Goal: Information Seeking & Learning: Learn about a topic

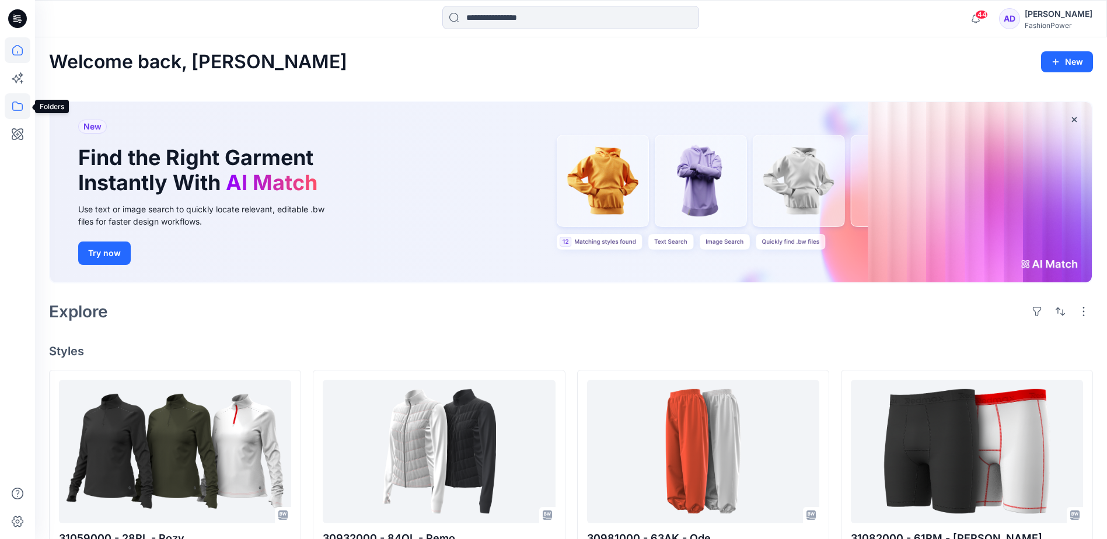
click at [18, 110] on icon at bounding box center [17, 106] width 11 height 9
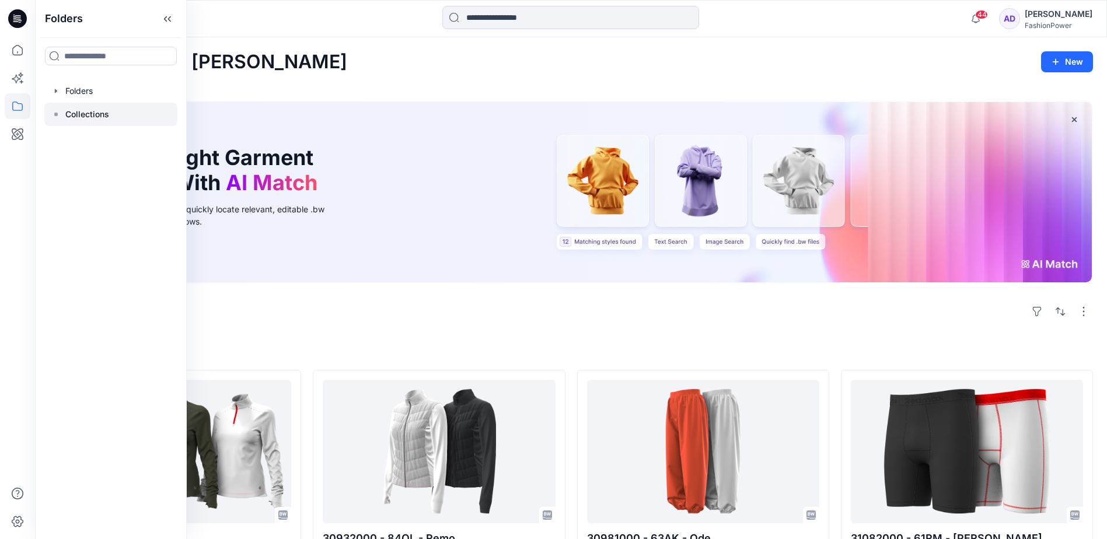
click at [83, 118] on p "Collections" at bounding box center [87, 114] width 44 height 14
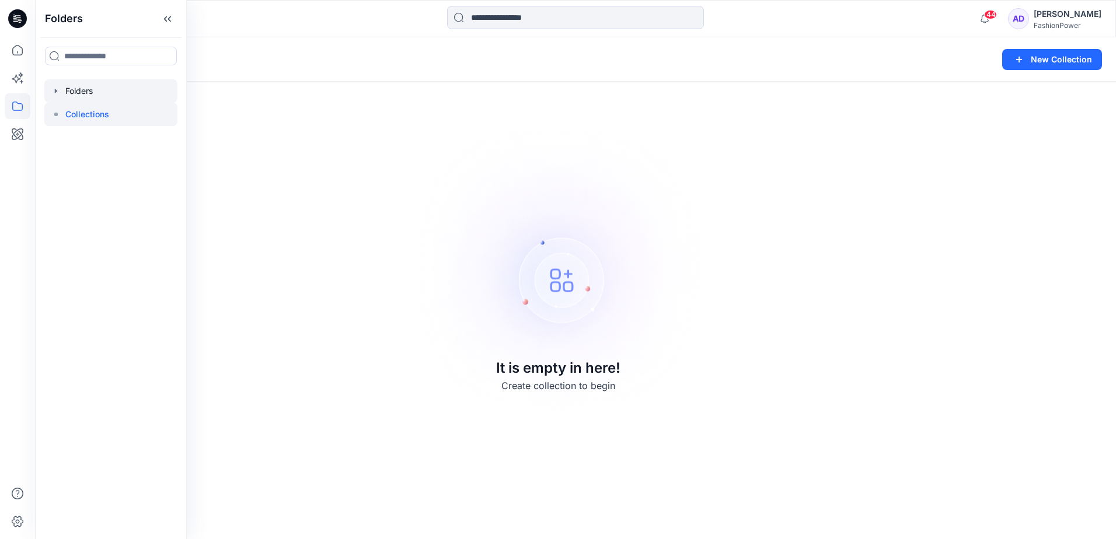
click at [105, 93] on div at bounding box center [110, 90] width 133 height 23
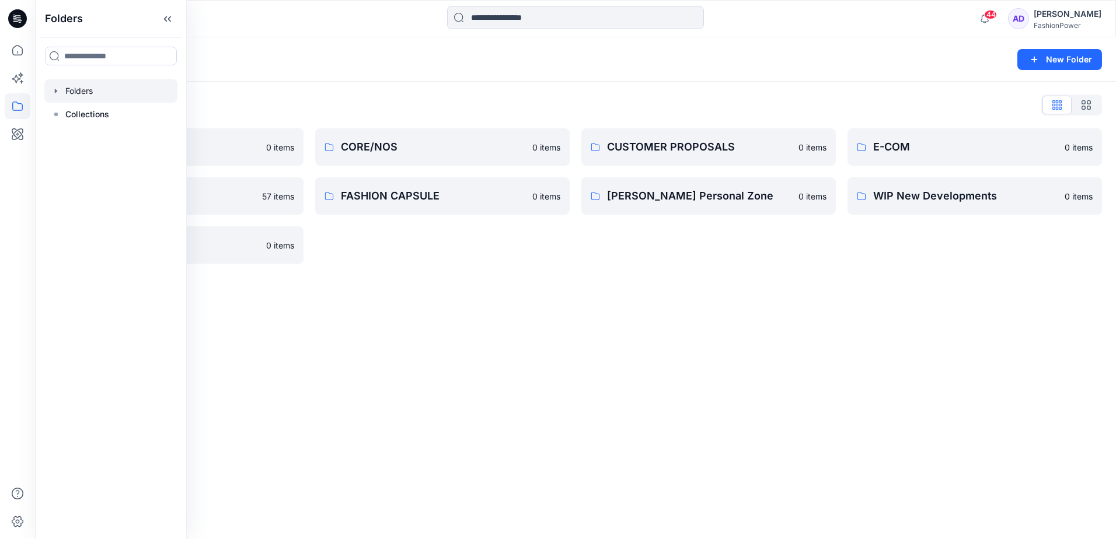
click at [549, 312] on div "Folders New Folder Folders List COLLECTION 0 items FABRICS 57 items WORKWEAR 0 …" at bounding box center [575, 288] width 1081 height 502
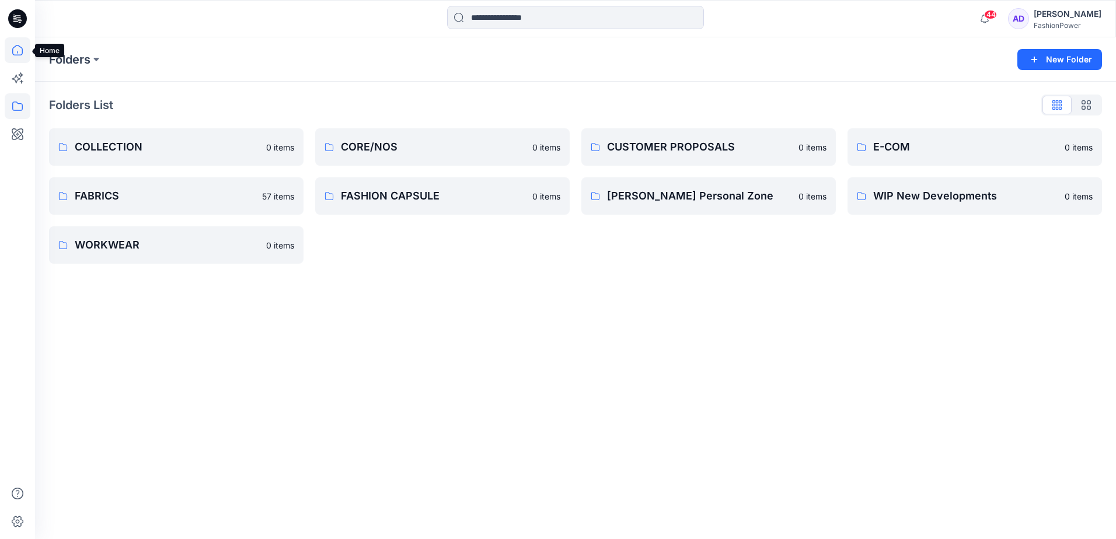
click at [22, 54] on icon at bounding box center [18, 50] width 26 height 26
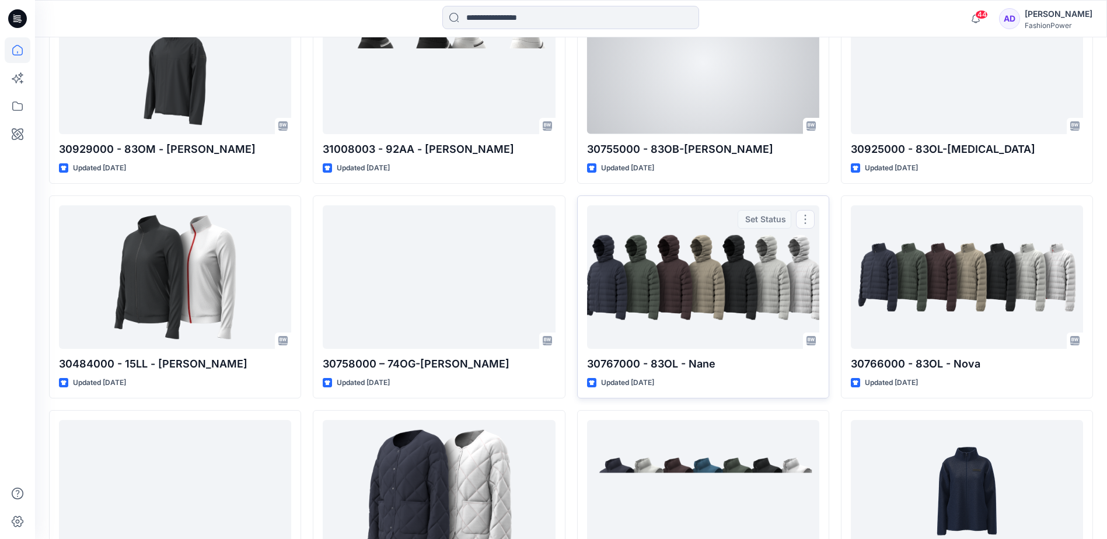
scroll to position [13054, 0]
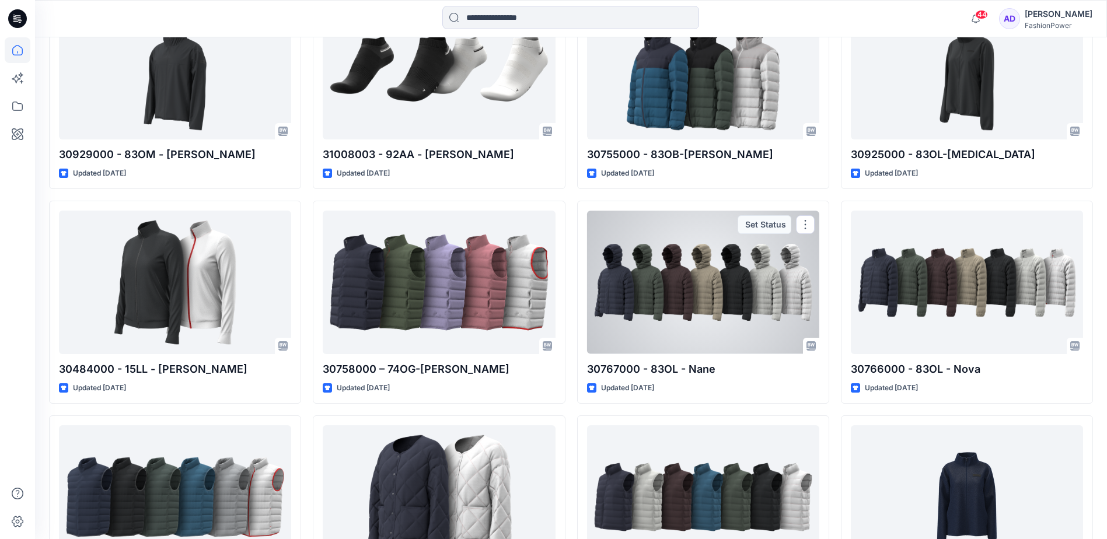
click at [739, 267] on div at bounding box center [703, 282] width 232 height 143
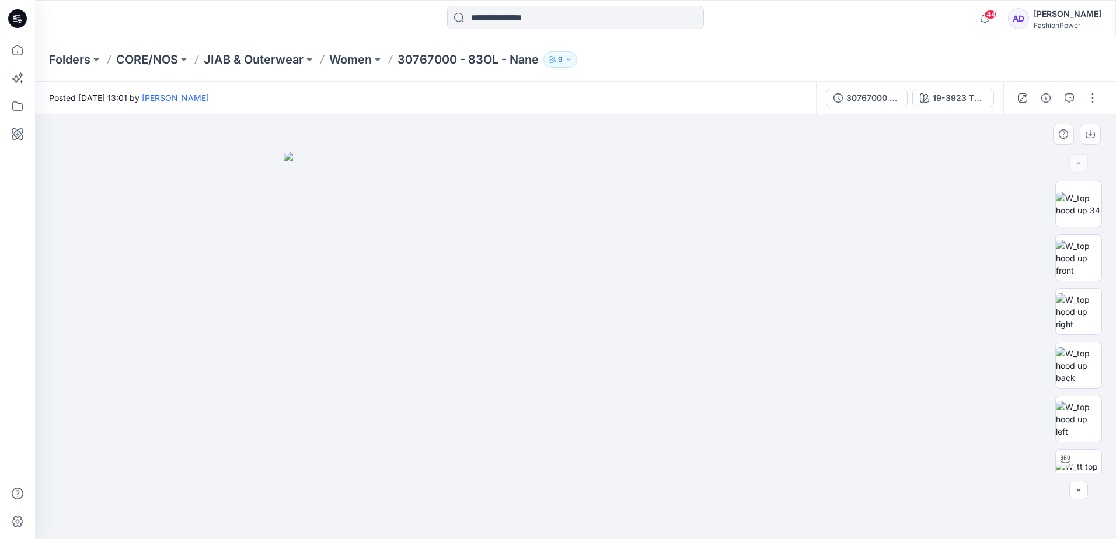
click at [720, 323] on img at bounding box center [576, 345] width 584 height 387
click at [1073, 257] on img at bounding box center [1079, 258] width 46 height 37
click at [1077, 304] on img at bounding box center [1079, 312] width 46 height 37
click at [1080, 357] on img at bounding box center [1079, 365] width 46 height 37
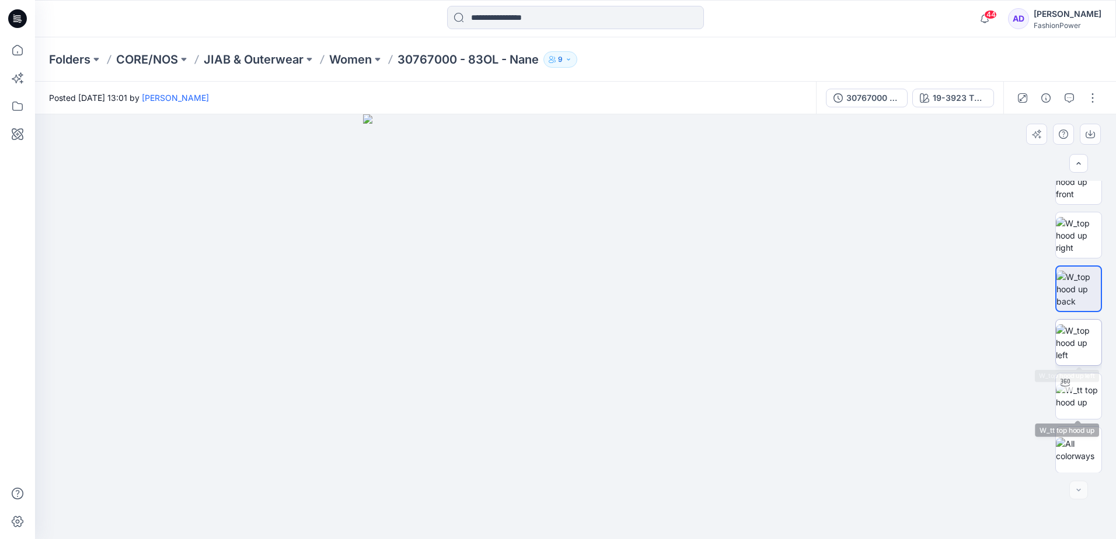
scroll to position [77, 0]
click at [1070, 438] on img at bounding box center [1079, 449] width 46 height 25
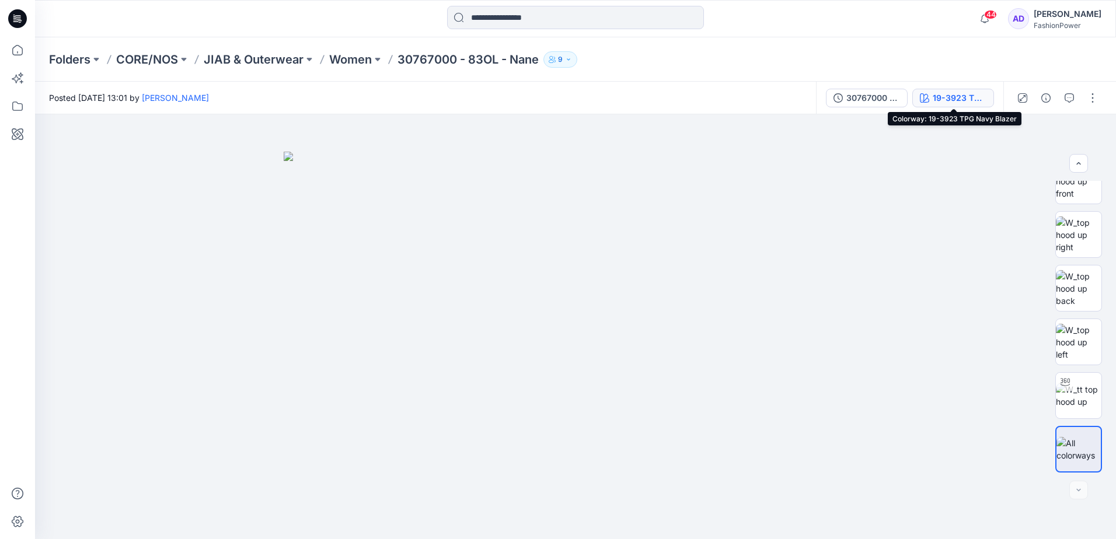
click at [969, 92] on div "19-3923 TPG Navy Blazer" at bounding box center [960, 98] width 54 height 13
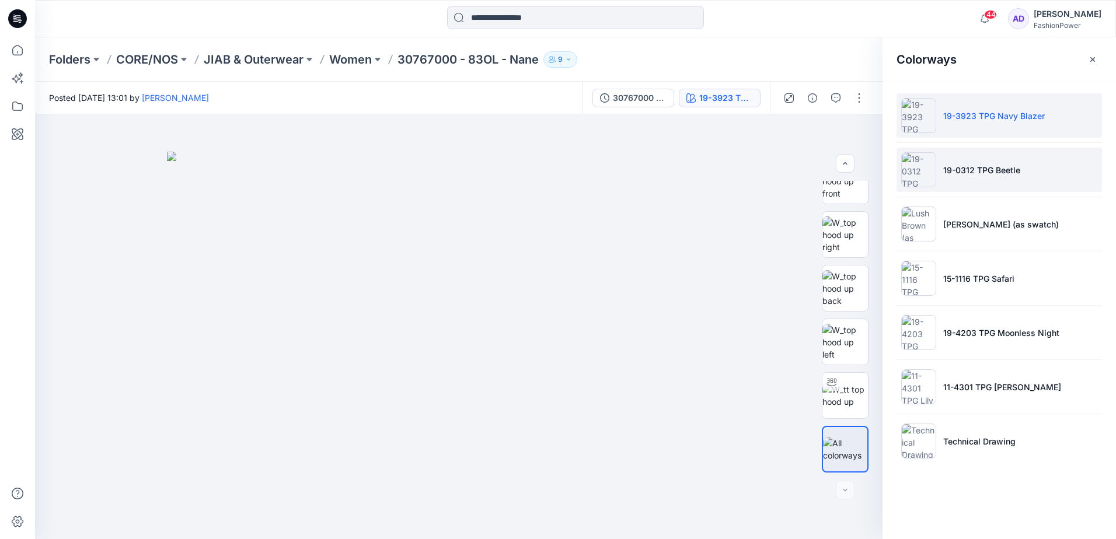
click at [987, 165] on p "19-0312 TPG Beetle" at bounding box center [981, 170] width 77 height 12
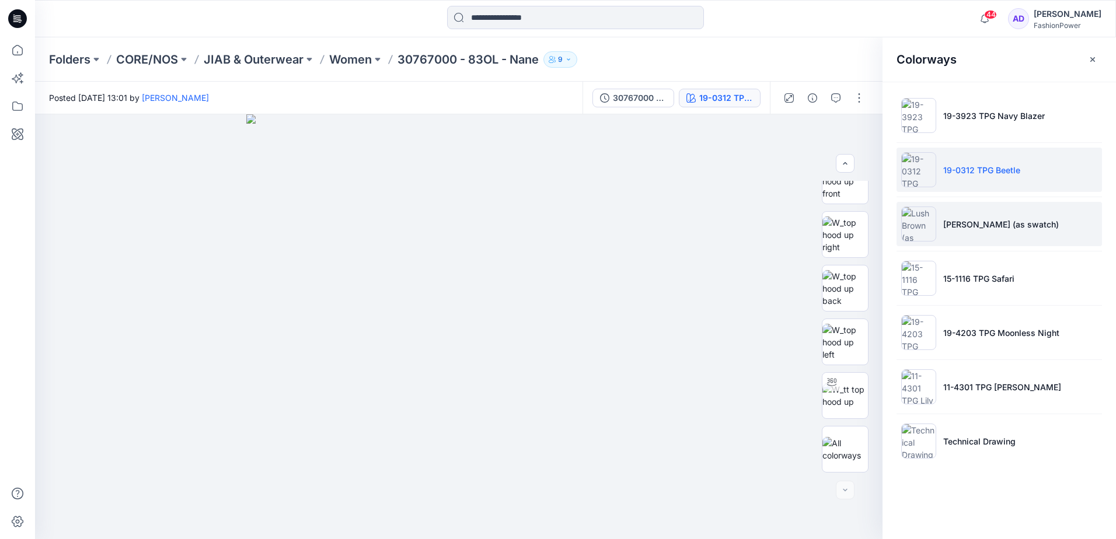
click at [1000, 217] on li "[PERSON_NAME] (as swatch)" at bounding box center [998, 224] width 205 height 44
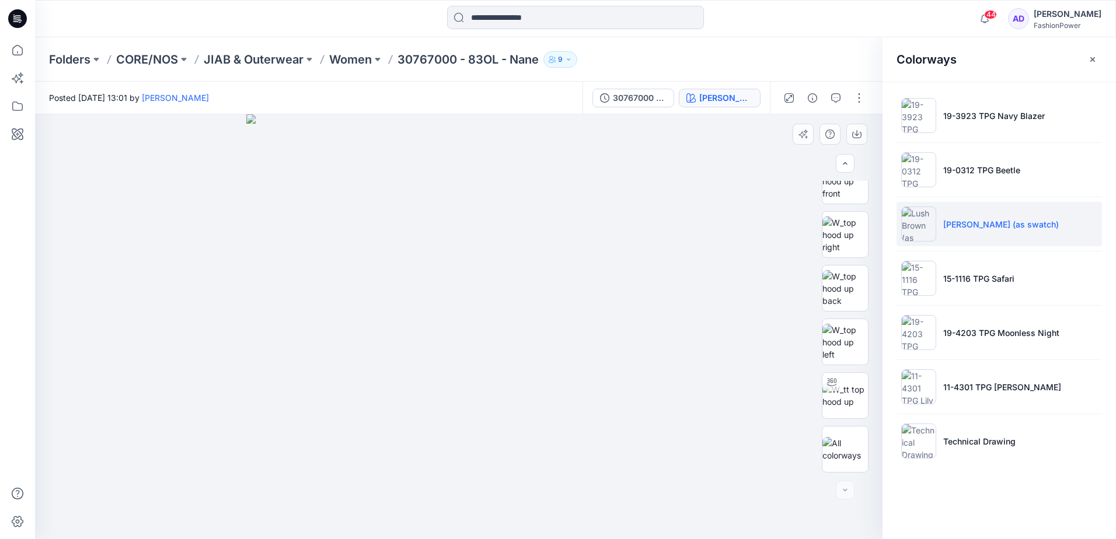
drag, startPoint x: 467, startPoint y: 320, endPoint x: 463, endPoint y: 353, distance: 32.9
click at [463, 353] on img at bounding box center [458, 326] width 425 height 425
click at [857, 383] on img at bounding box center [845, 395] width 46 height 25
drag, startPoint x: 519, startPoint y: 380, endPoint x: 231, endPoint y: 345, distance: 290.4
click at [231, 345] on div at bounding box center [458, 326] width 847 height 425
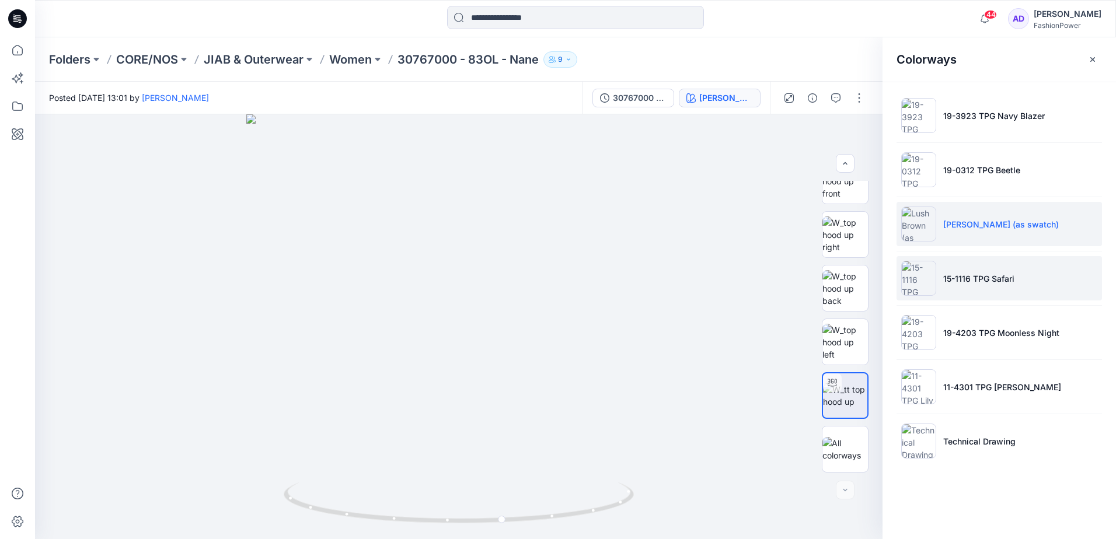
click at [1040, 279] on li "15-1116 TPG Safari" at bounding box center [998, 278] width 205 height 44
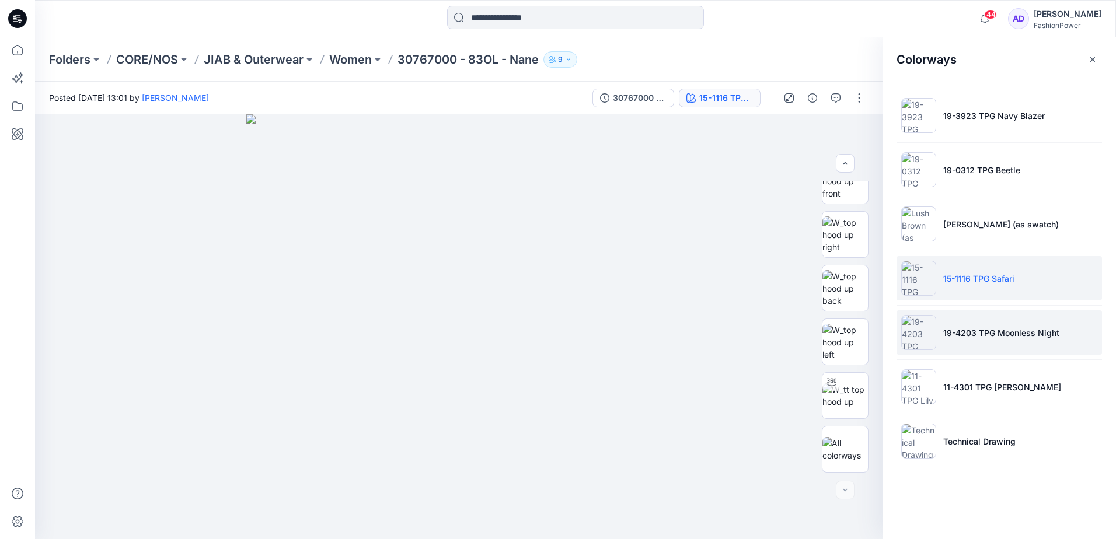
click at [1036, 336] on p "19-4203 TPG Moonless Night" at bounding box center [1001, 333] width 116 height 12
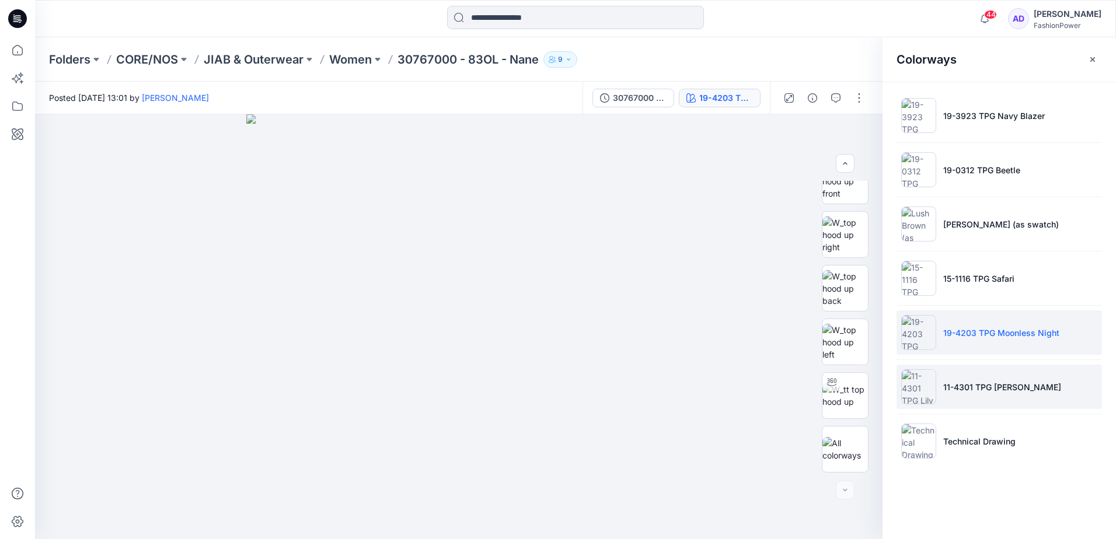
click at [1033, 365] on li "11-4301 TPG [PERSON_NAME]" at bounding box center [998, 387] width 205 height 44
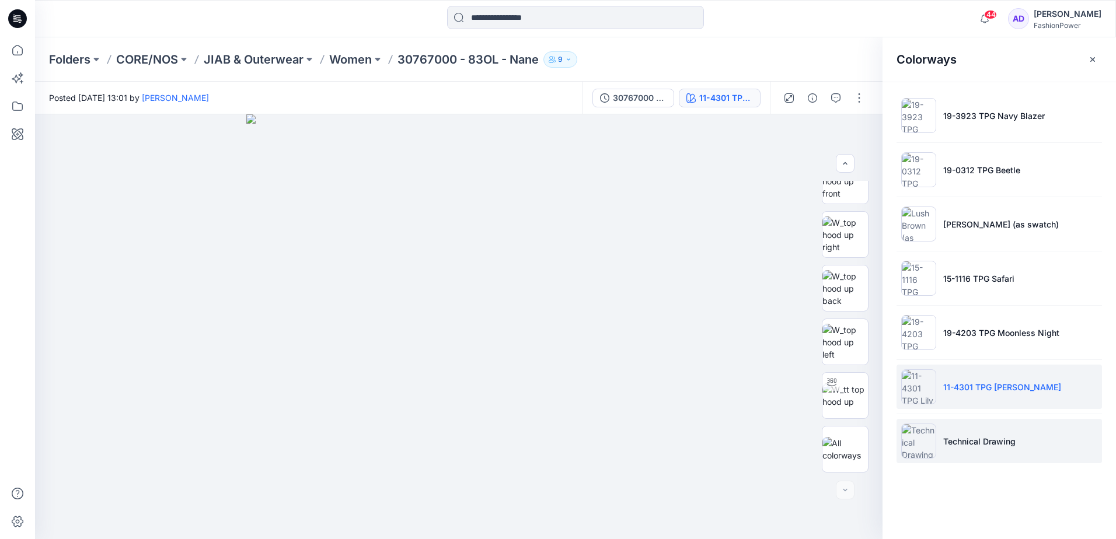
click at [1019, 434] on li "Technical Drawing" at bounding box center [998, 441] width 205 height 44
click at [1008, 393] on li "11-4301 TPG [PERSON_NAME]" at bounding box center [998, 387] width 205 height 44
drag, startPoint x: 530, startPoint y: 336, endPoint x: 564, endPoint y: 361, distance: 42.5
click at [564, 361] on img at bounding box center [458, 326] width 425 height 425
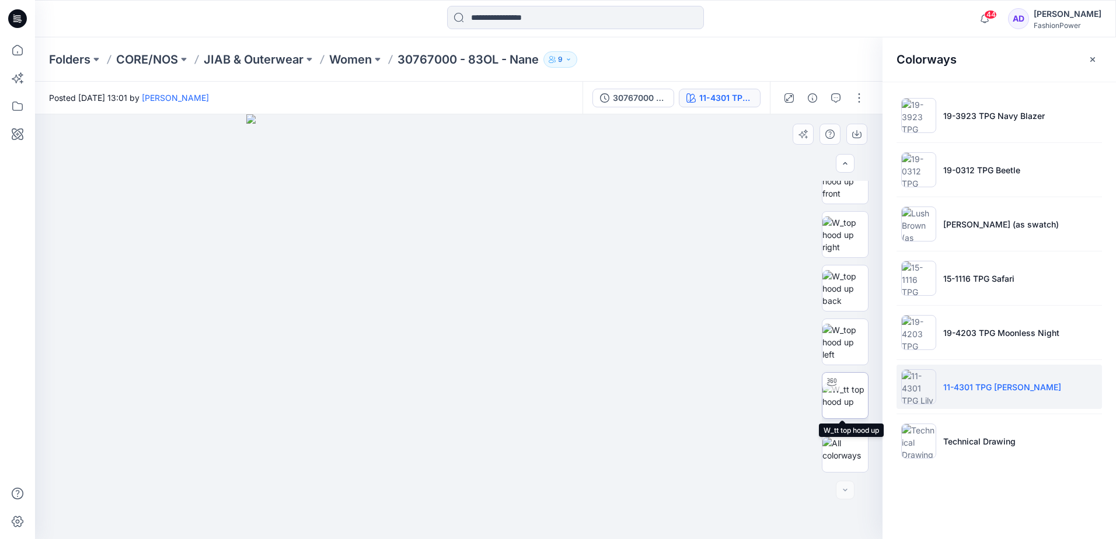
click at [856, 408] on img at bounding box center [845, 395] width 46 height 25
drag, startPoint x: 519, startPoint y: 398, endPoint x: 183, endPoint y: 421, distance: 336.9
click at [183, 421] on div at bounding box center [458, 326] width 847 height 425
drag, startPoint x: 473, startPoint y: 394, endPoint x: 382, endPoint y: 415, distance: 92.9
click at [380, 417] on div at bounding box center [458, 326] width 847 height 425
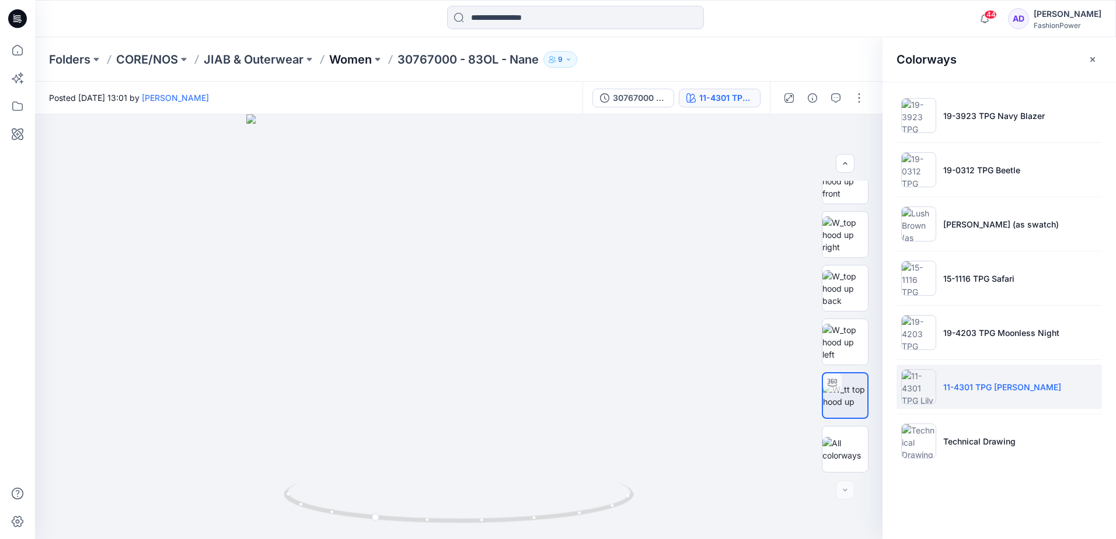
click at [355, 57] on p "Women" at bounding box center [350, 59] width 43 height 16
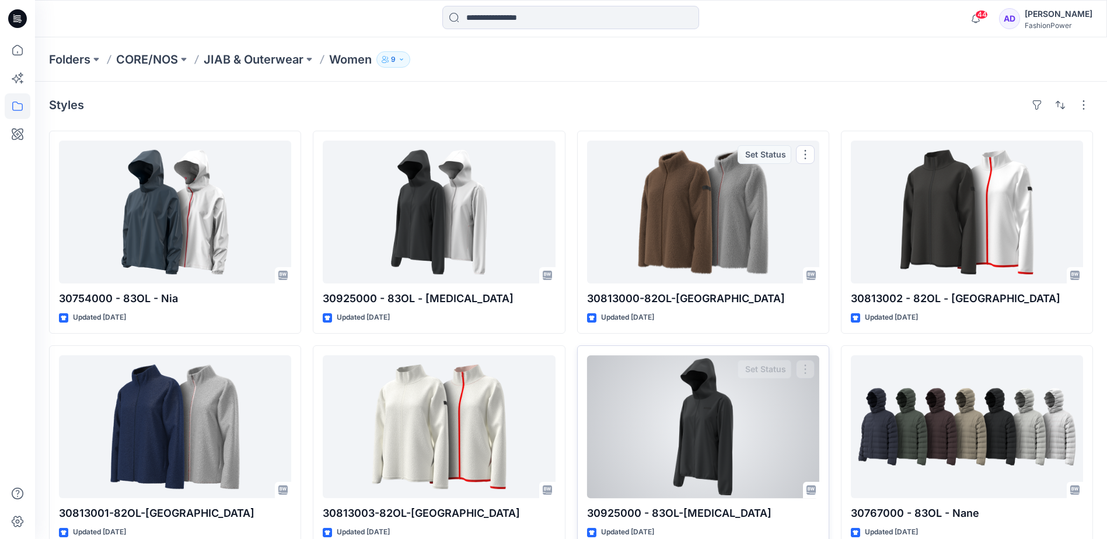
scroll to position [238, 0]
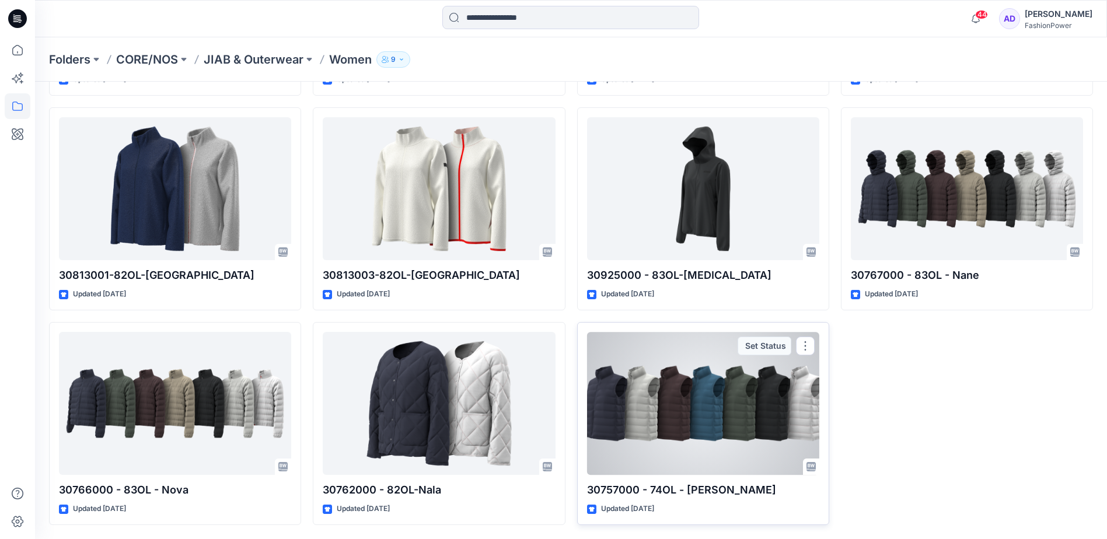
click at [694, 411] on div at bounding box center [703, 403] width 232 height 143
